Goal: Find specific page/section: Find specific page/section

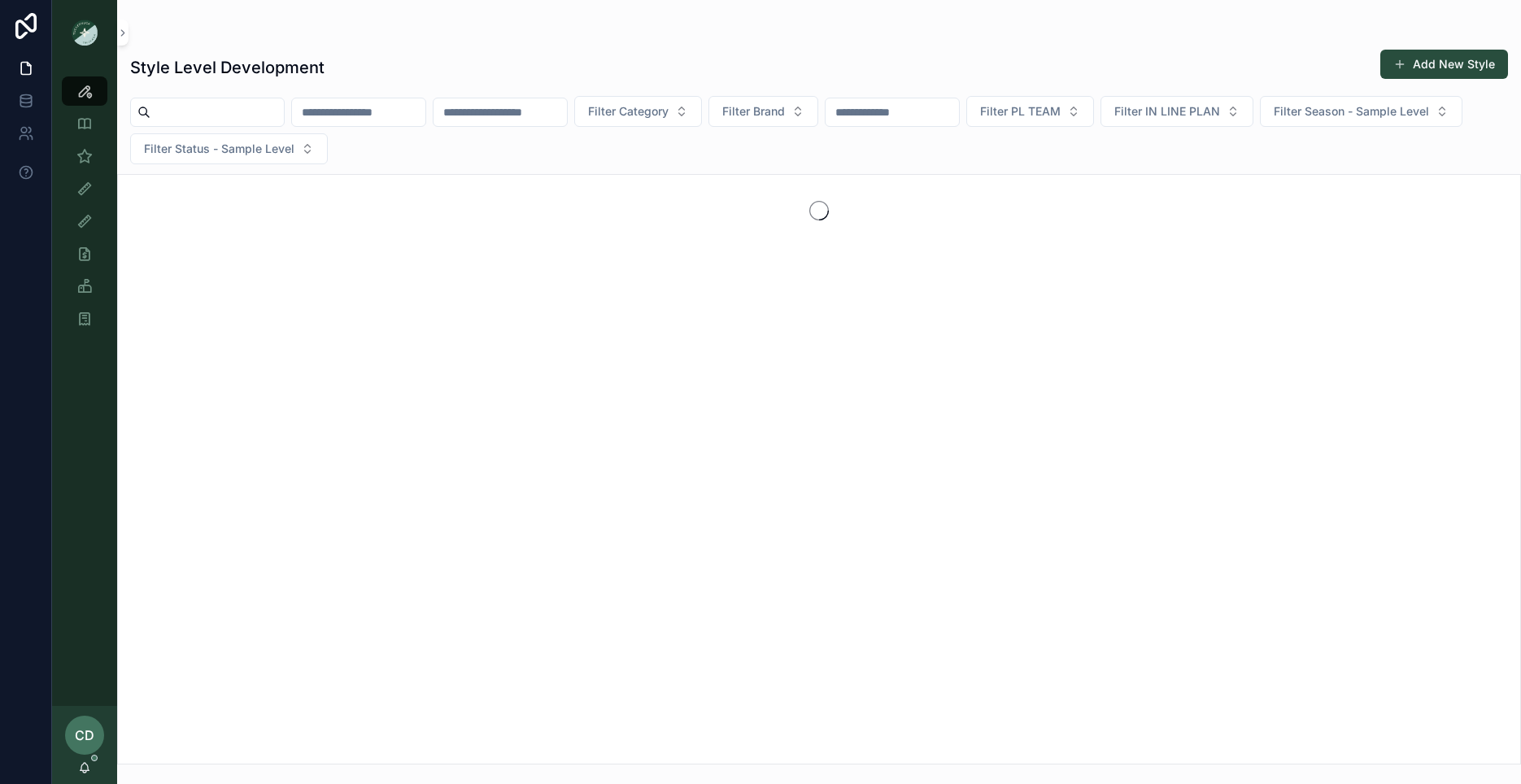
click at [283, 104] on input "scrollable content" at bounding box center [217, 112] width 133 height 22
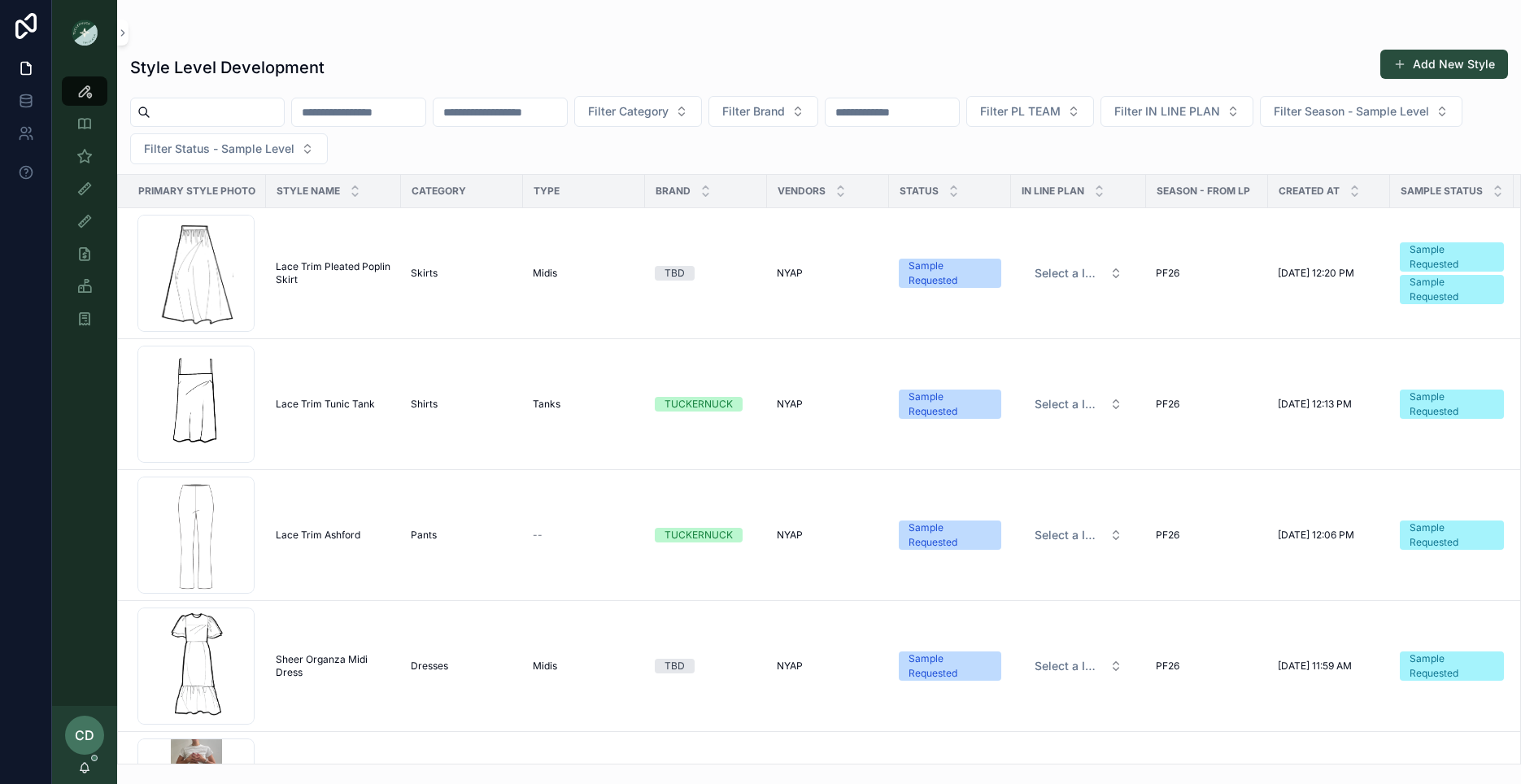
click at [613, 145] on div "Filter Category Filter Brand Filter PL TEAM Filter IN LINE PLAN Filter Season -…" at bounding box center [818, 130] width 1404 height 68
click at [1061, 110] on span "Filter PL TEAM" at bounding box center [1020, 111] width 81 height 17
click at [1021, 227] on div "PHILLY" at bounding box center [1089, 229] width 196 height 26
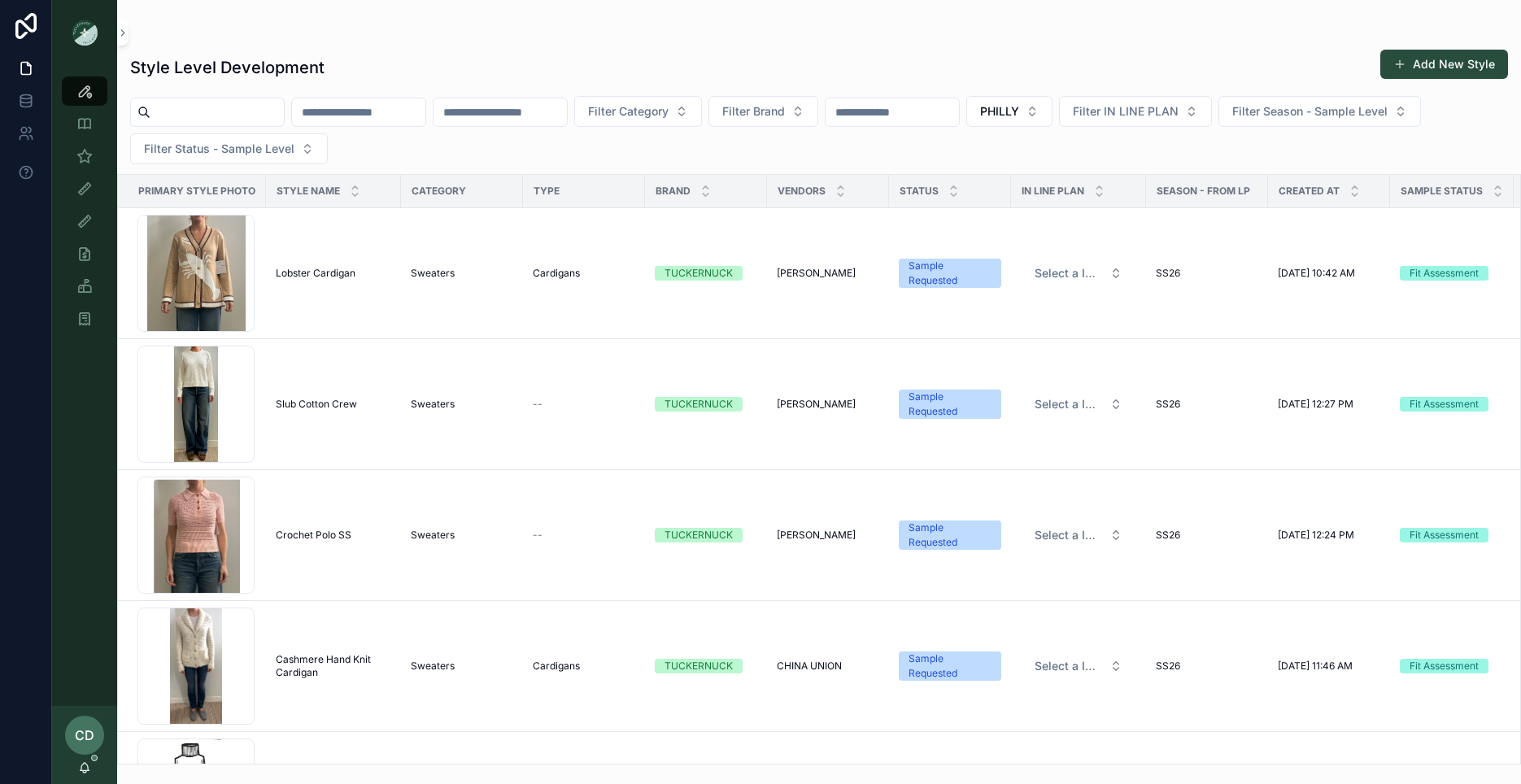
click at [382, 119] on input "scrollable content" at bounding box center [358, 112] width 133 height 22
type input "*****"
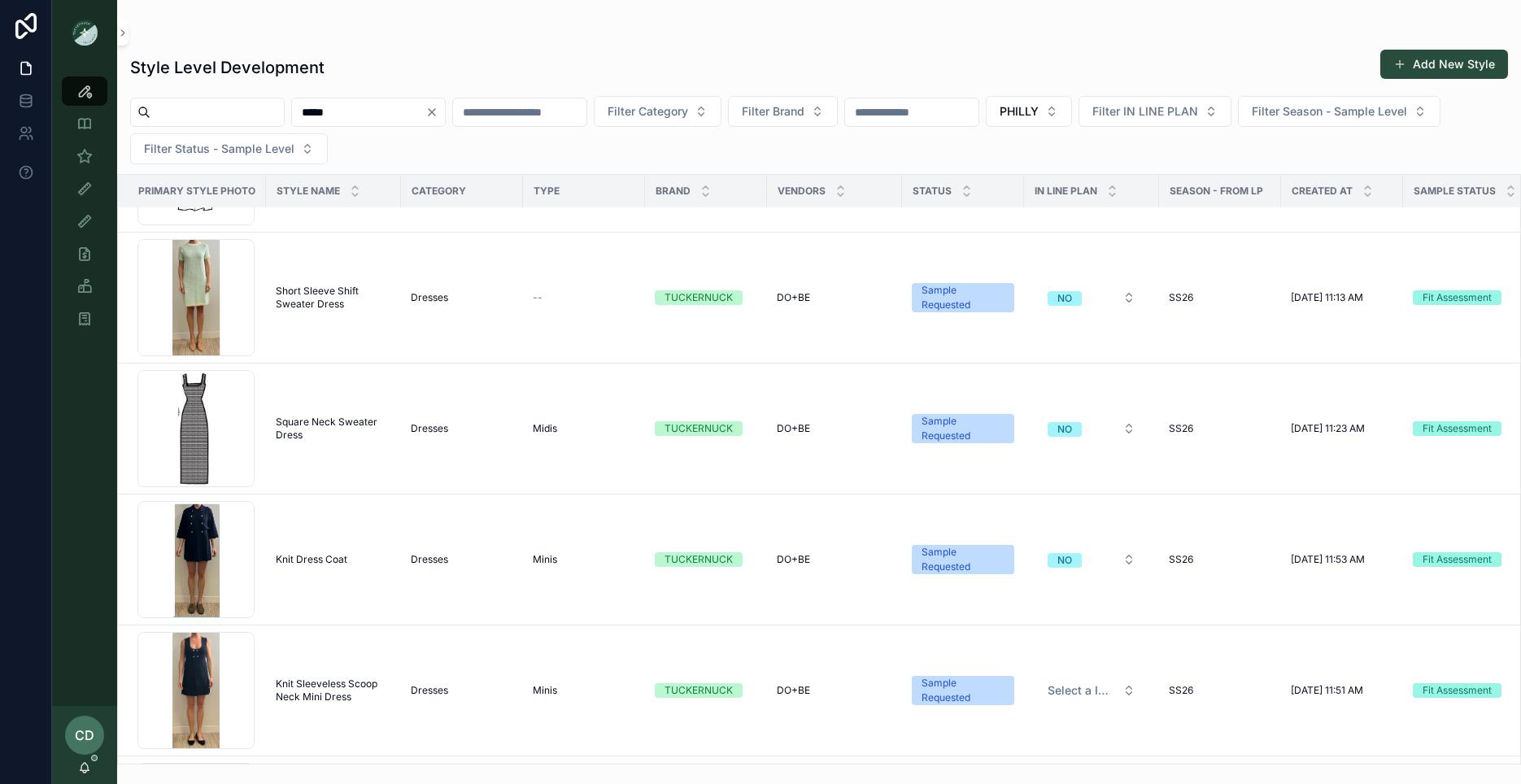
scroll to position [2064, 0]
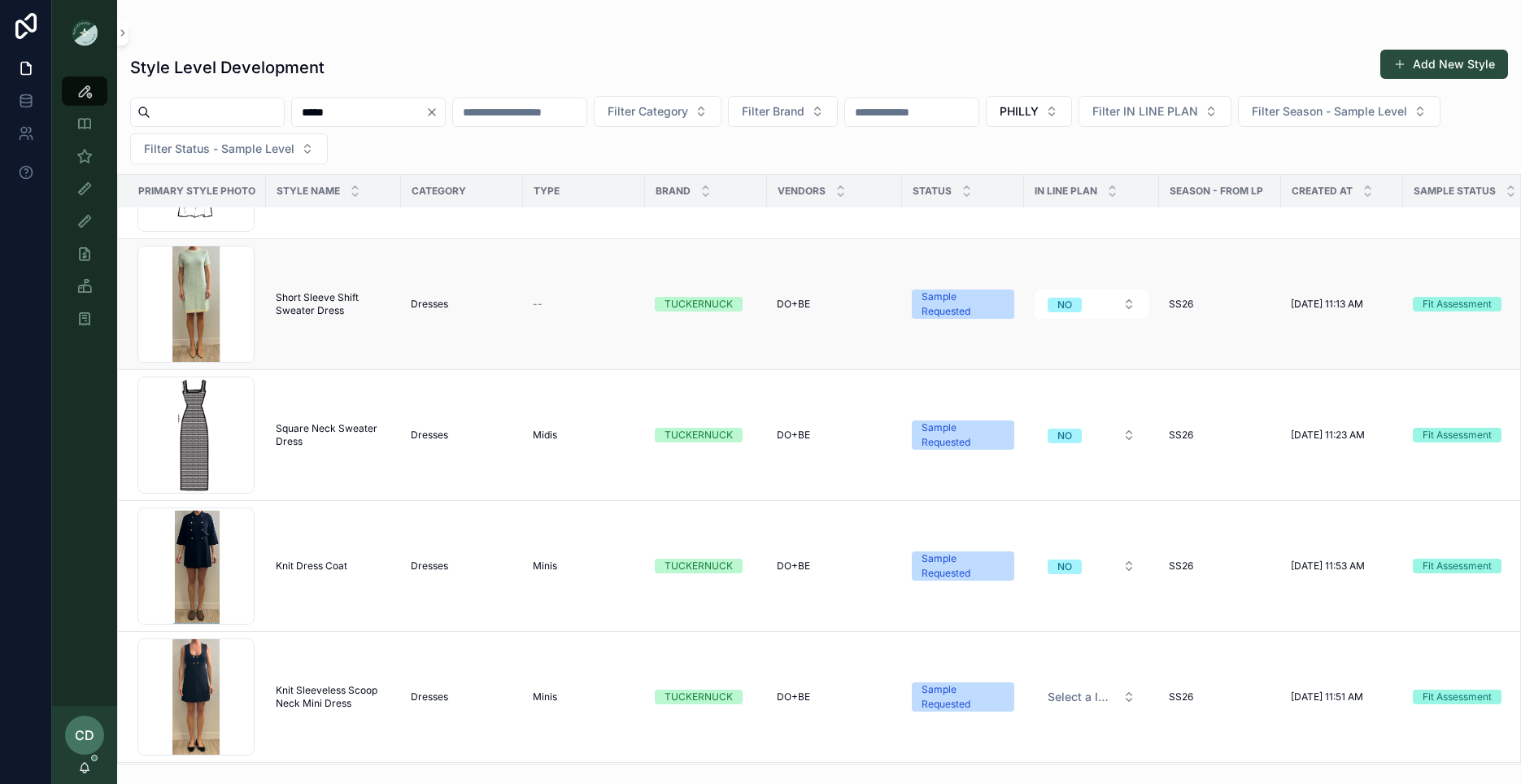
click at [335, 295] on span "Short Sleeve Shift Sweater Dress" at bounding box center [333, 303] width 116 height 26
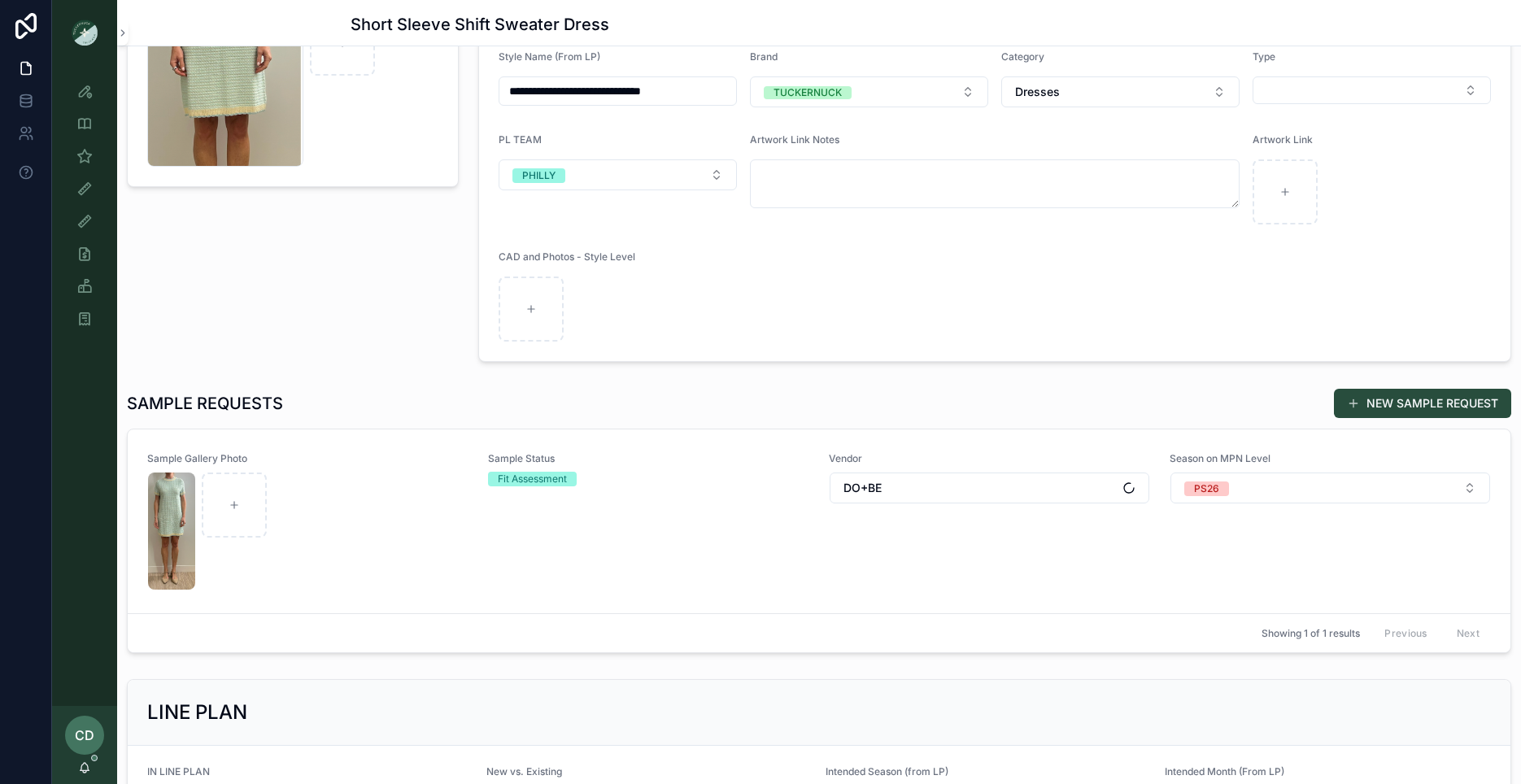
scroll to position [78, 0]
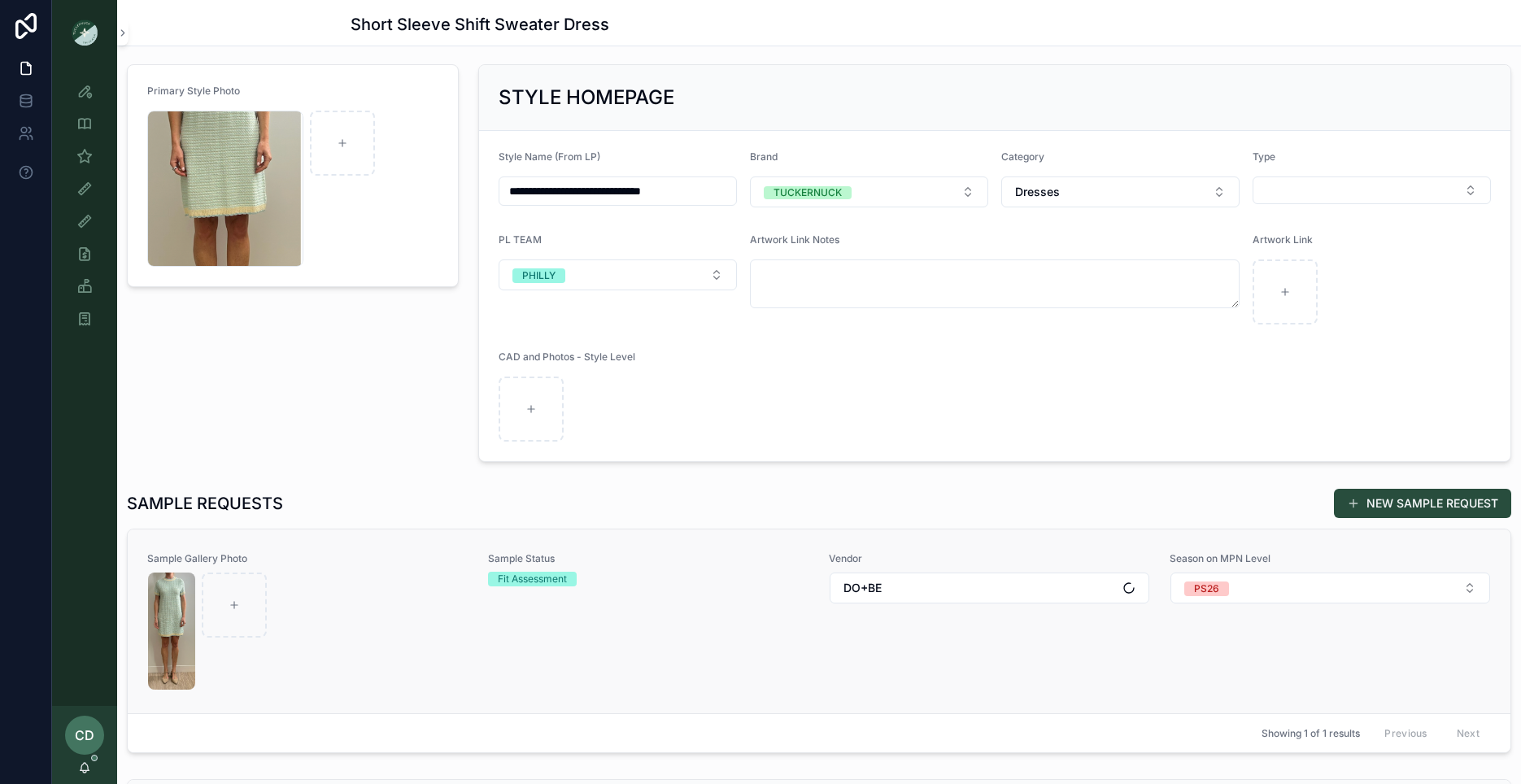
click at [400, 645] on div "scrollable content" at bounding box center [308, 631] width 320 height 117
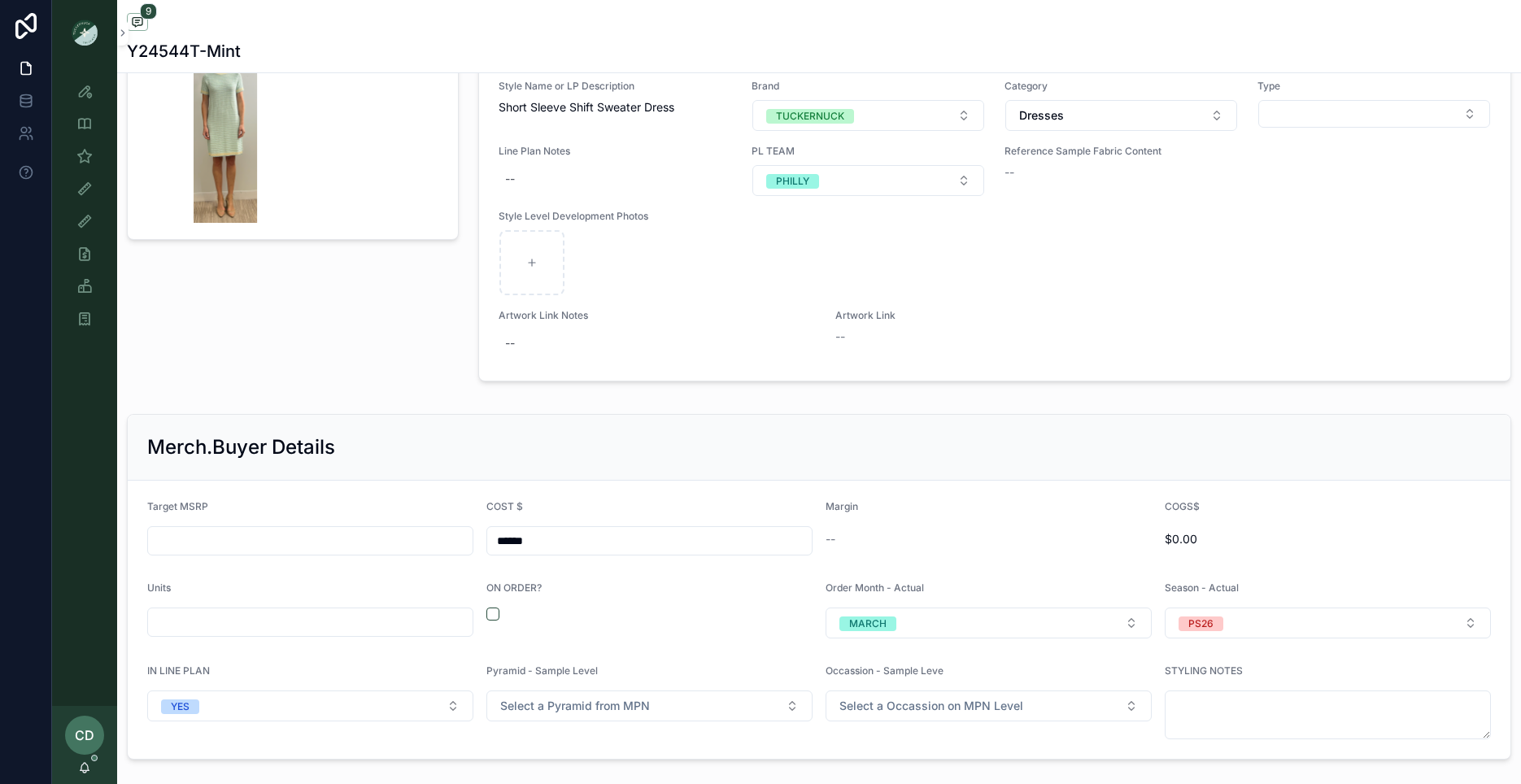
scroll to position [2333, 0]
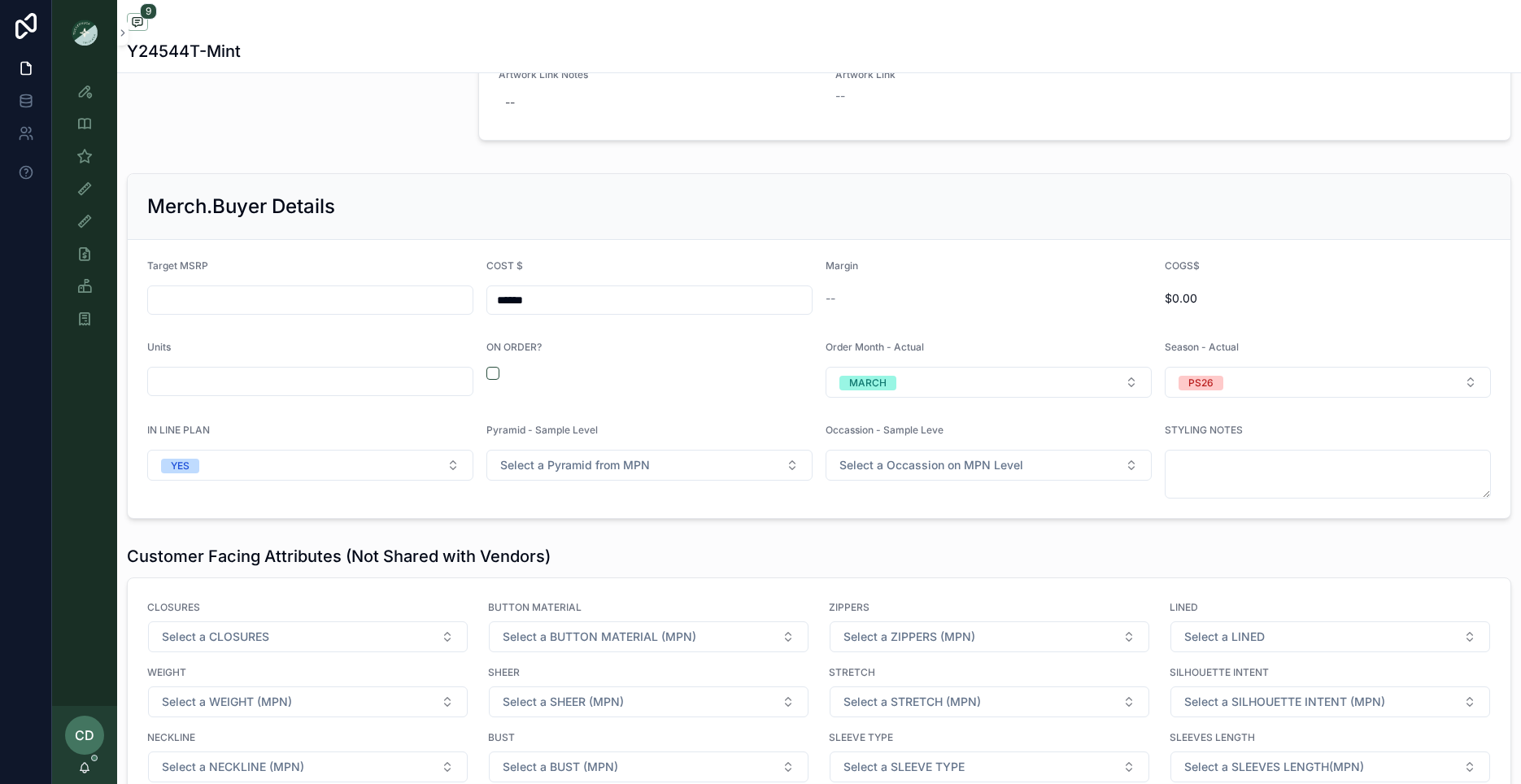
click at [276, 295] on input "scrollable content" at bounding box center [310, 300] width 325 height 22
type input "*******"
click at [356, 195] on div "Merch.Buyer Details" at bounding box center [818, 206] width 1344 height 26
click at [866, 295] on span "85%" at bounding box center [989, 298] width 326 height 17
click at [92, 98] on div "Style View" at bounding box center [85, 90] width 26 height 26
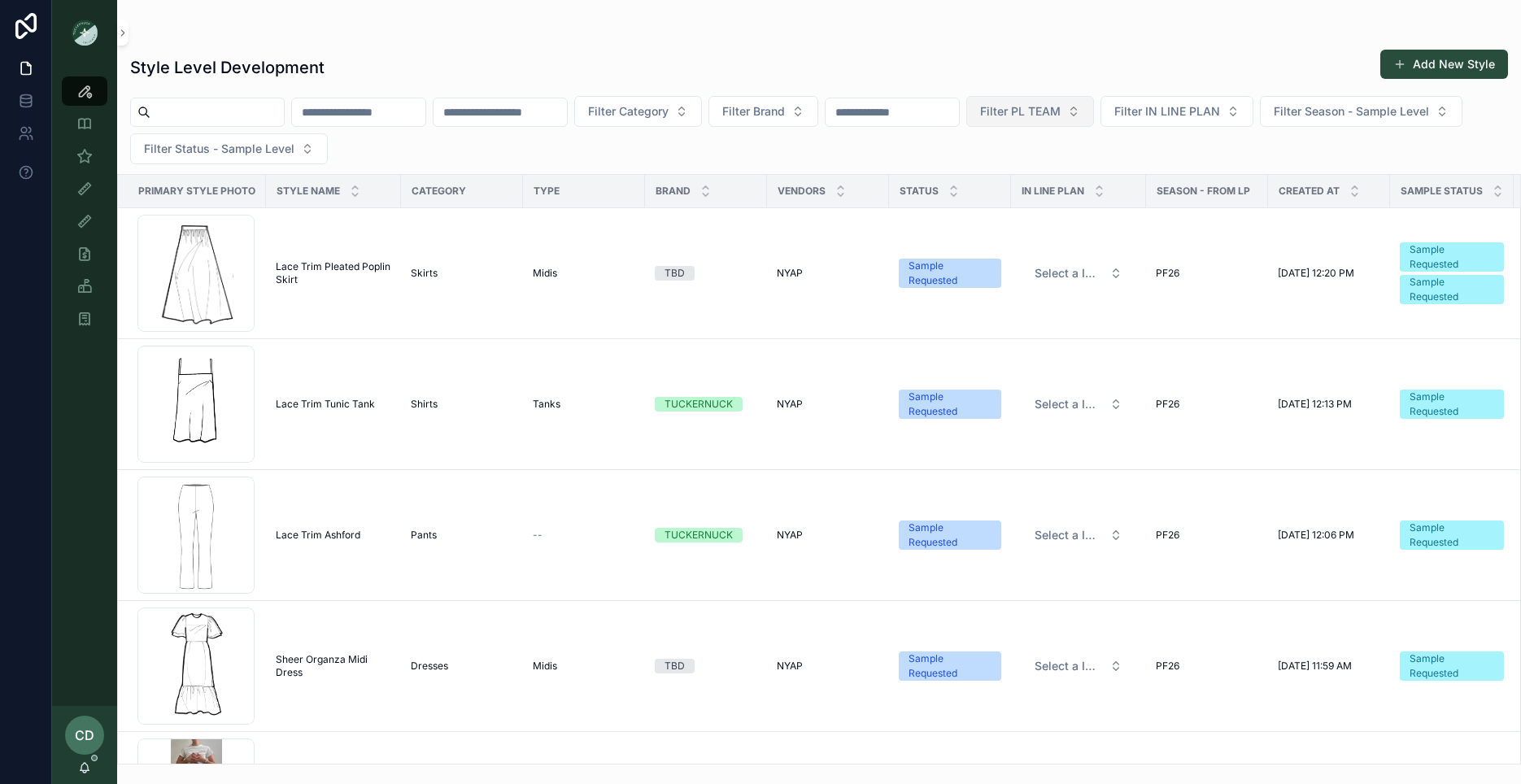
click at [1095, 113] on button "Filter PL TEAM" at bounding box center [1030, 112] width 127 height 31
click at [1055, 223] on div "PHILLY" at bounding box center [1089, 229] width 196 height 26
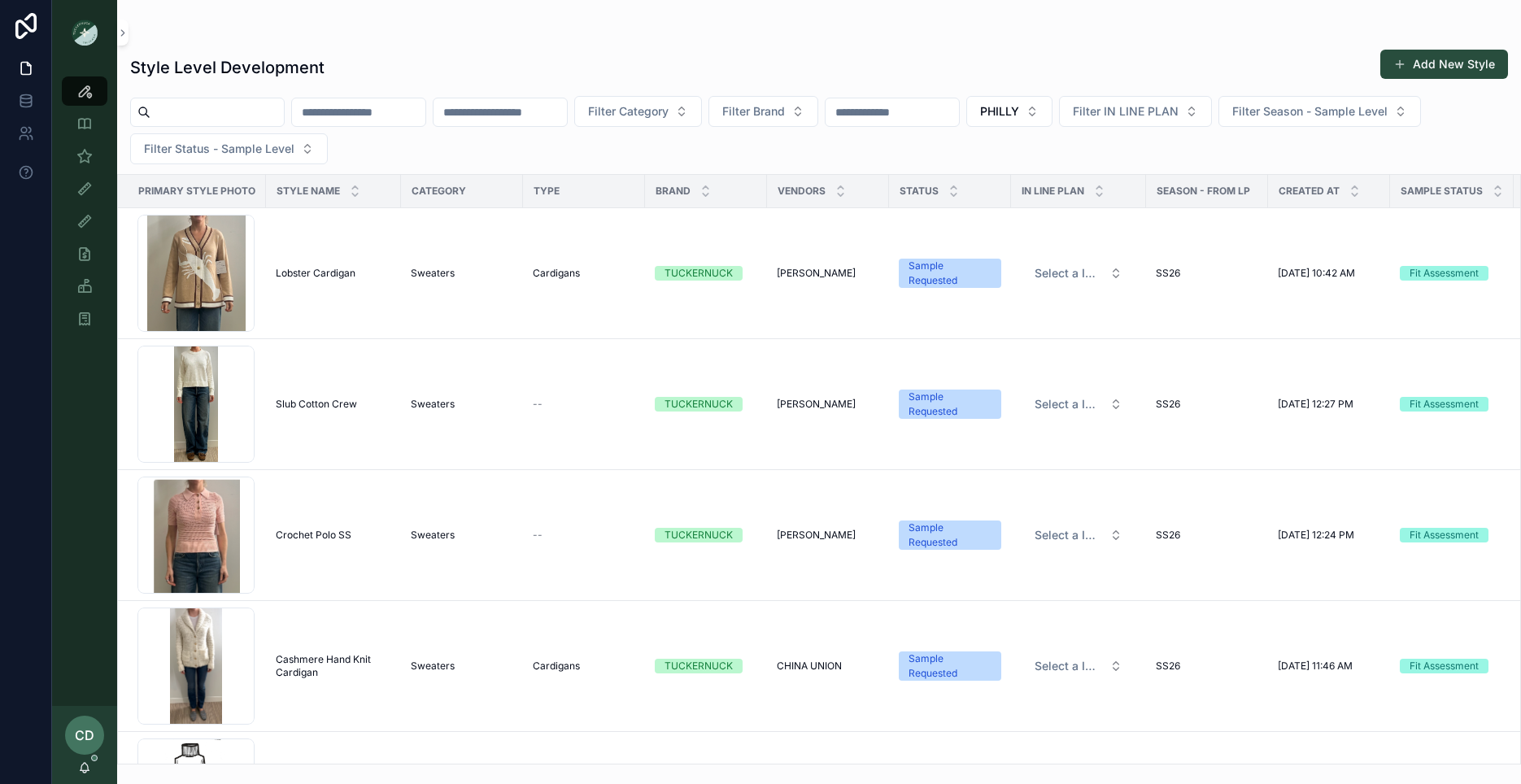
click at [390, 116] on input "scrollable content" at bounding box center [358, 112] width 133 height 22
type input "*******"
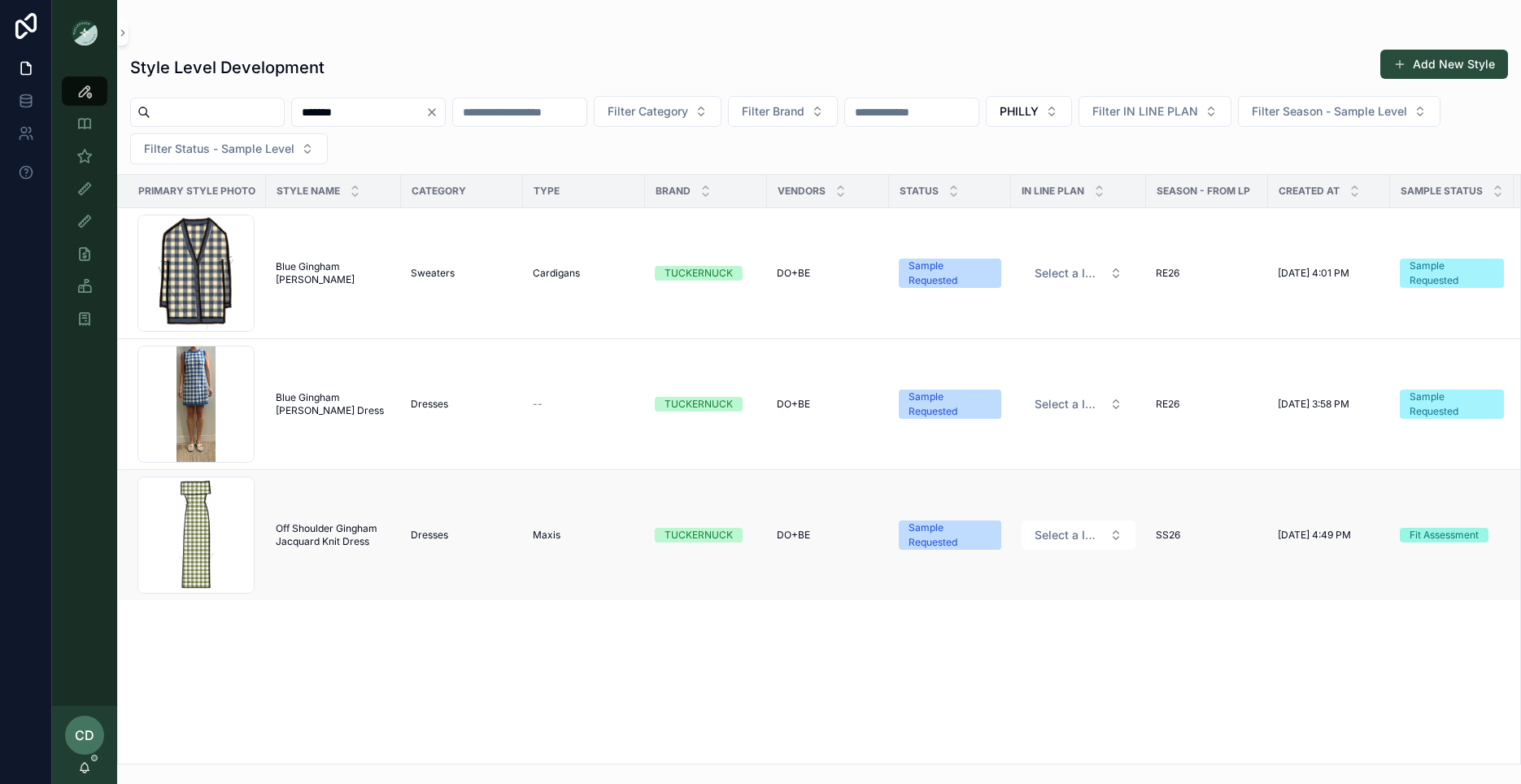
click at [317, 538] on span "Off Shoulder Gingham Jacquard Knit Dress" at bounding box center [333, 535] width 116 height 26
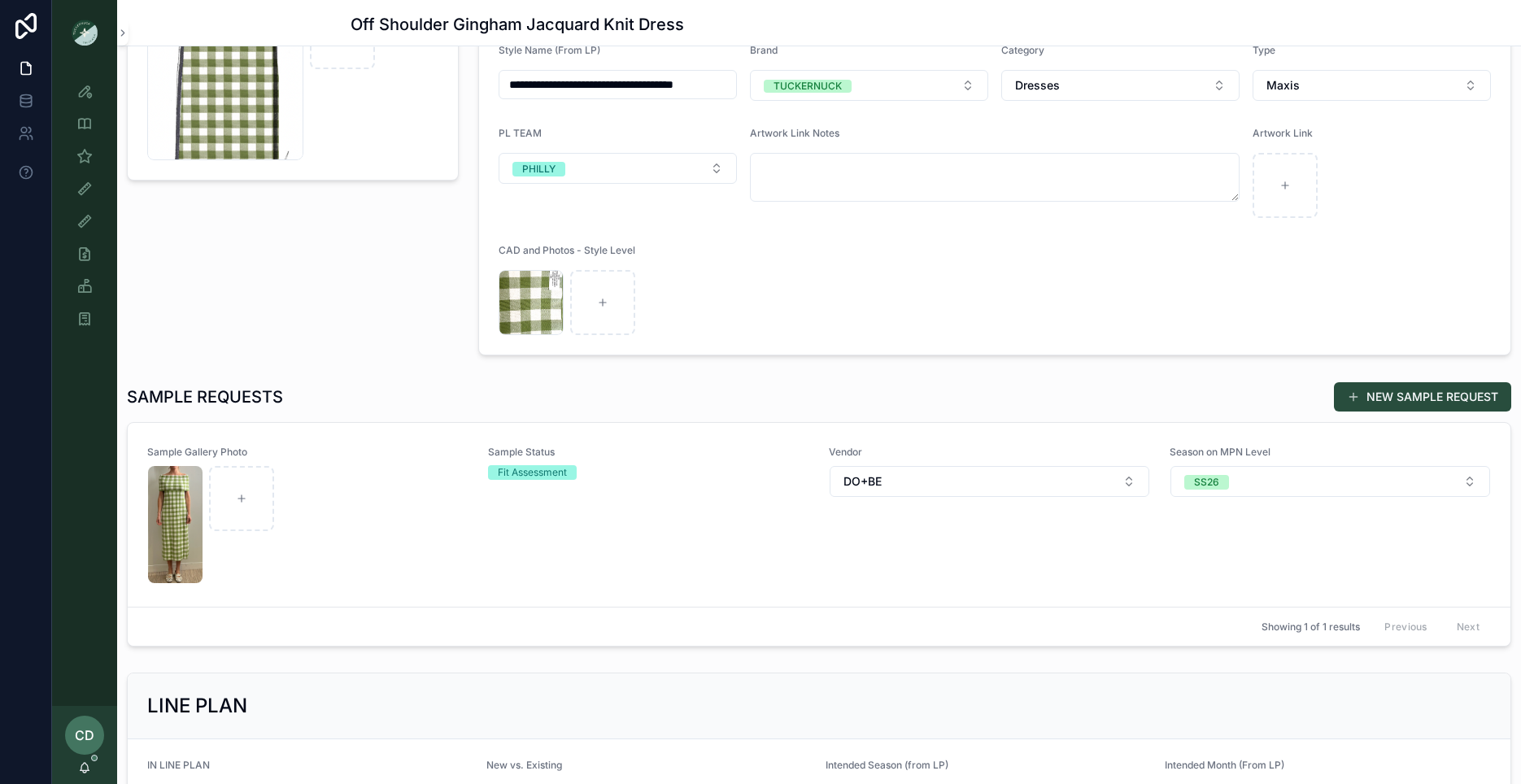
scroll to position [360, 0]
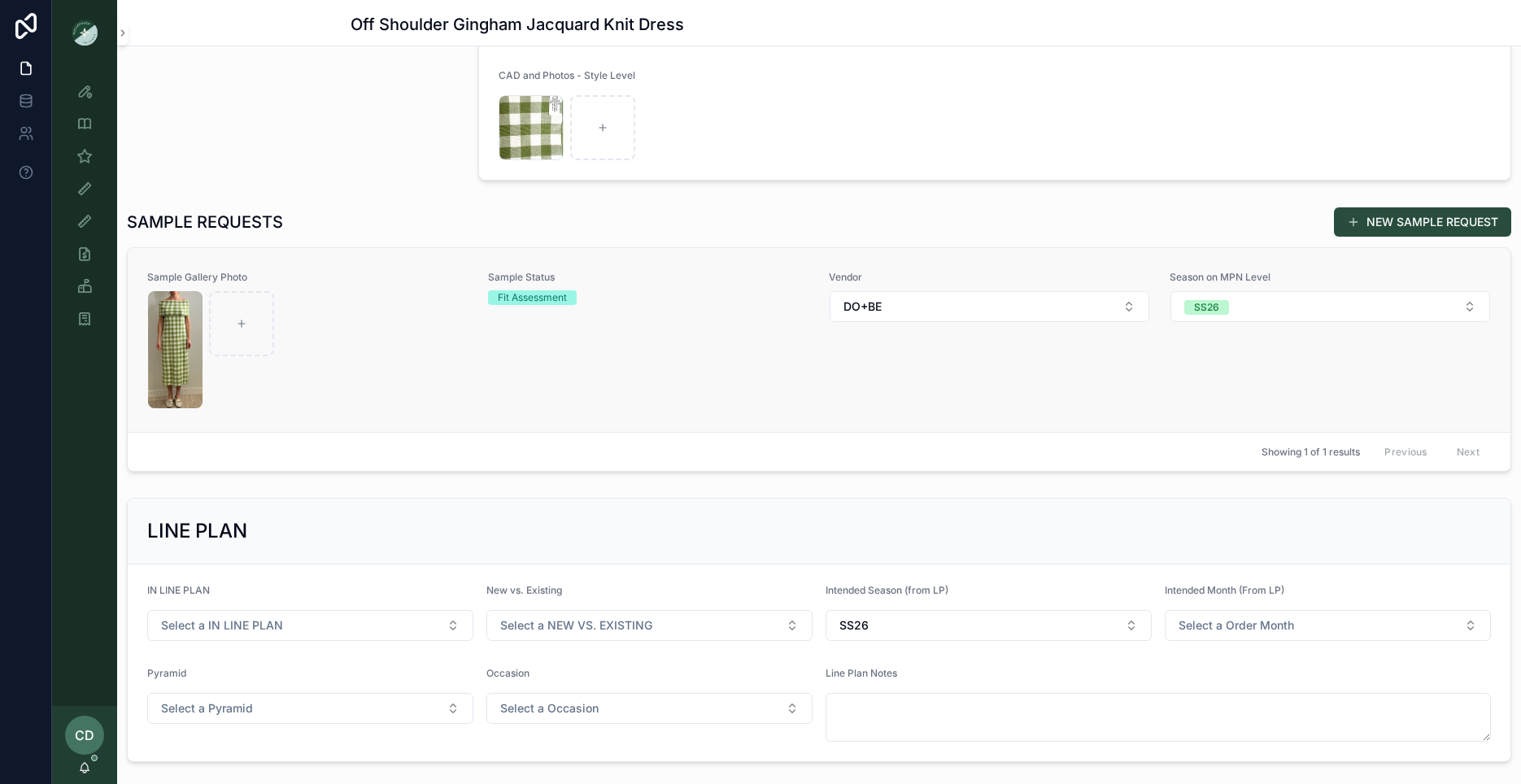
click at [386, 360] on div "scrollable content" at bounding box center [308, 349] width 320 height 117
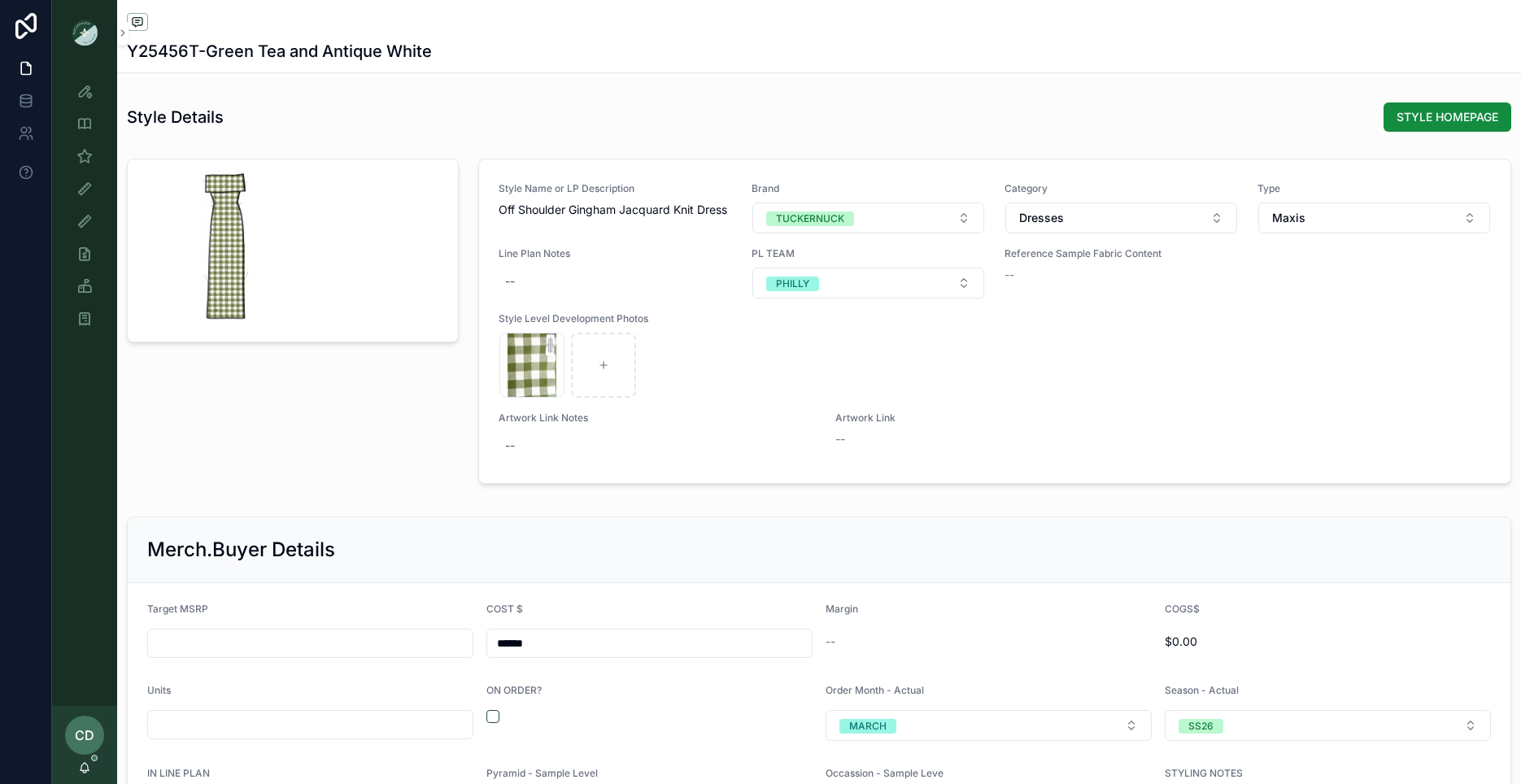
scroll to position [2046, 0]
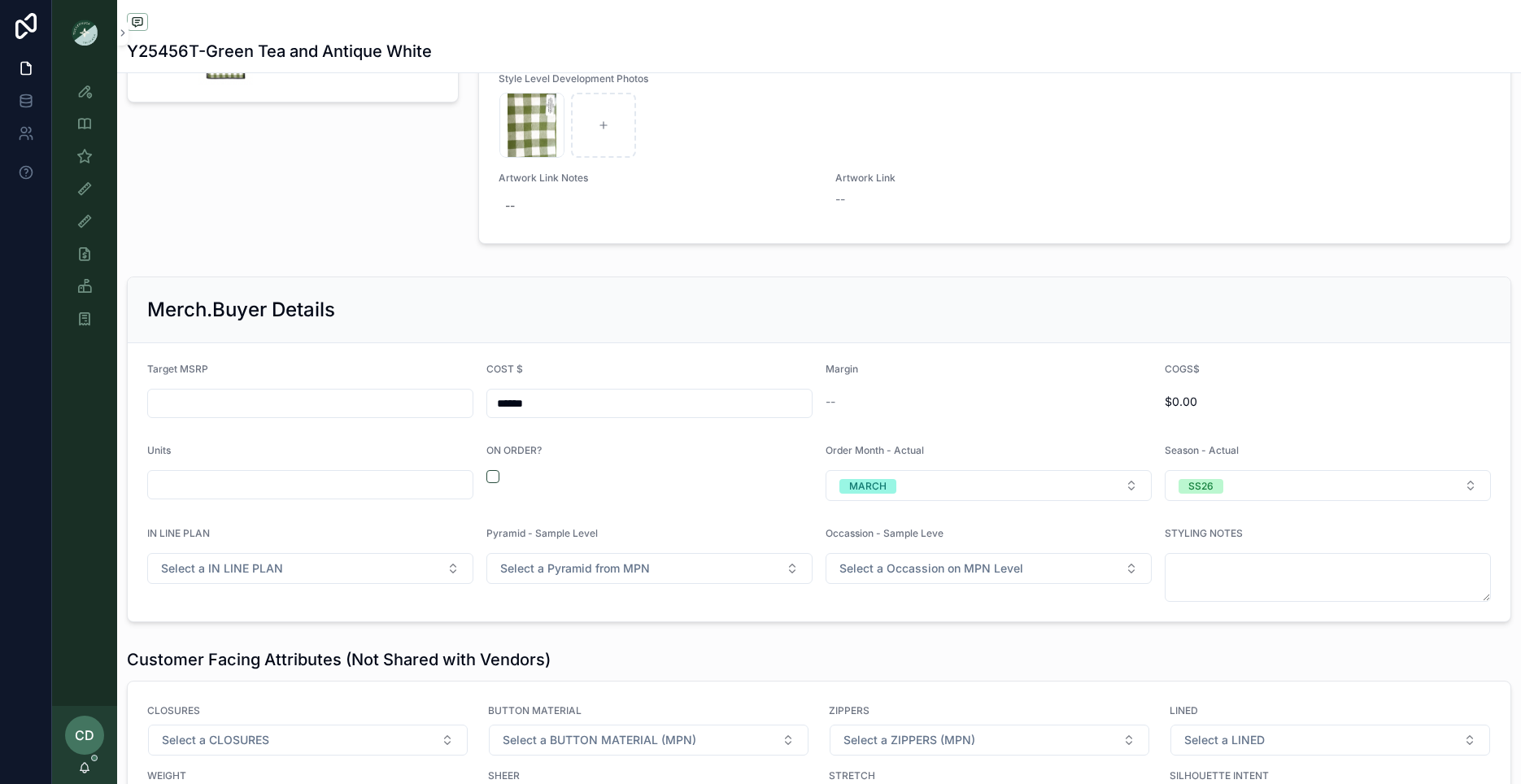
click at [325, 408] on div "scrollable content" at bounding box center [309, 404] width 326 height 29
click at [325, 400] on input "scrollable content" at bounding box center [310, 403] width 325 height 22
type input "*******"
click at [367, 270] on div "Merch.Buyer Details Target MSRP ******* COST $ ****** Margin -- COGS$ $0.00 Uni…" at bounding box center [818, 449] width 1404 height 359
